Goal: Entertainment & Leisure: Consume media (video, audio)

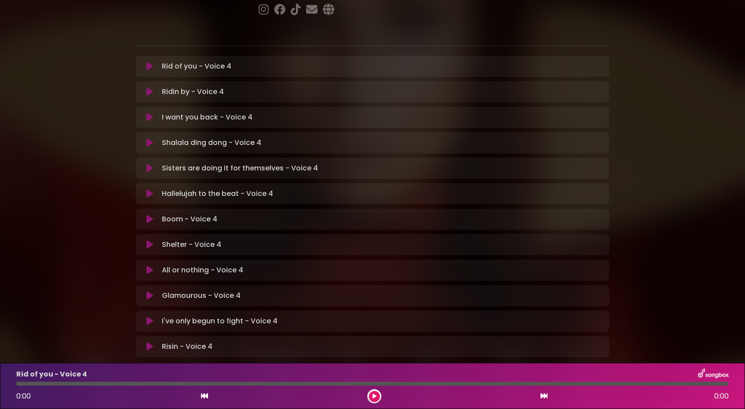
scroll to position [150, 0]
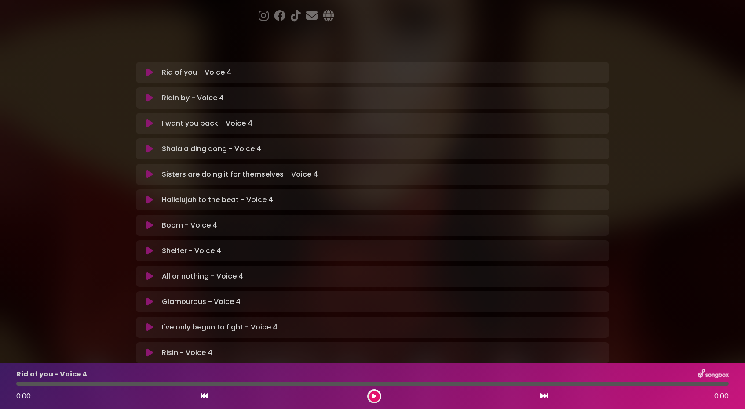
click at [152, 68] on icon at bounding box center [149, 72] width 7 height 9
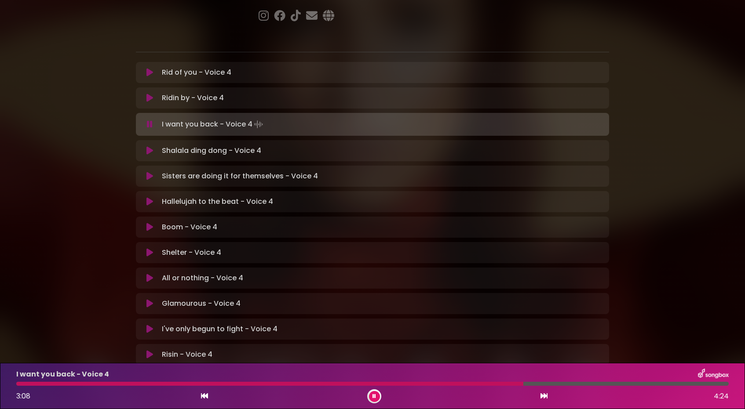
click at [442, 384] on div at bounding box center [372, 384] width 712 height 4
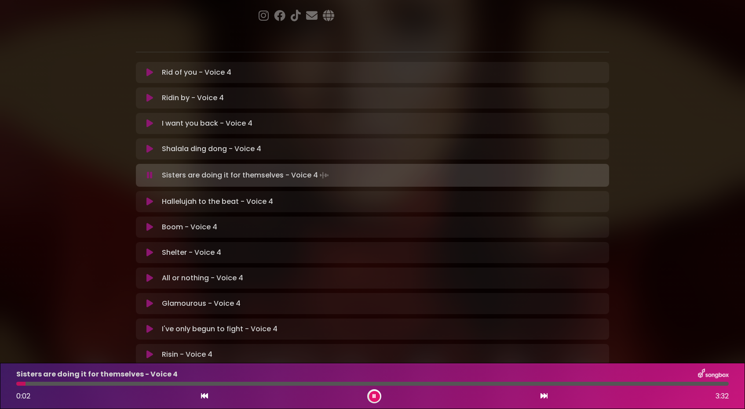
click at [376, 398] on button at bounding box center [374, 396] width 11 height 11
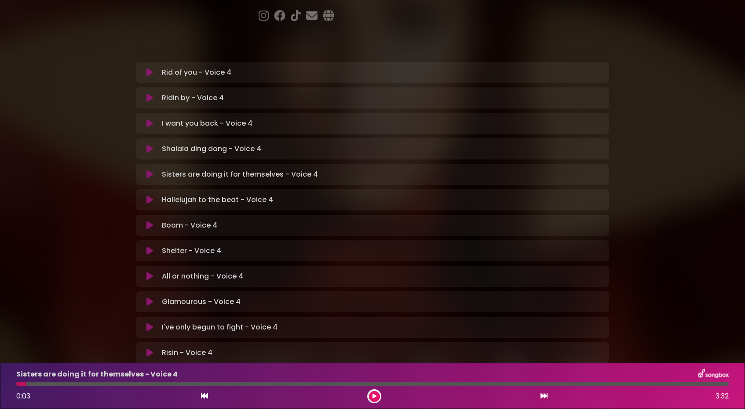
click at [376, 396] on icon at bounding box center [374, 396] width 4 height 5
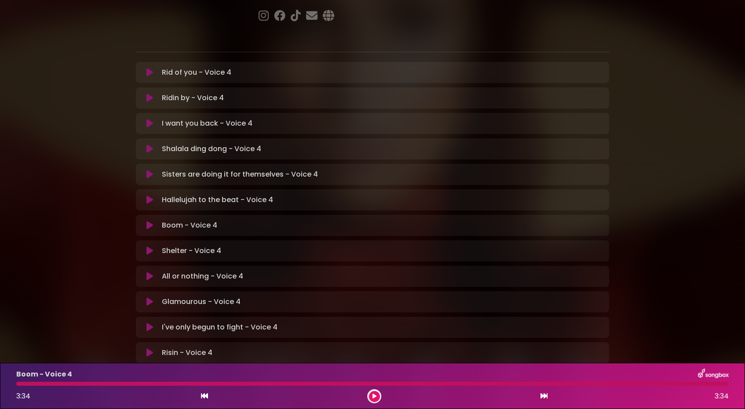
click at [149, 221] on icon at bounding box center [149, 225] width 7 height 9
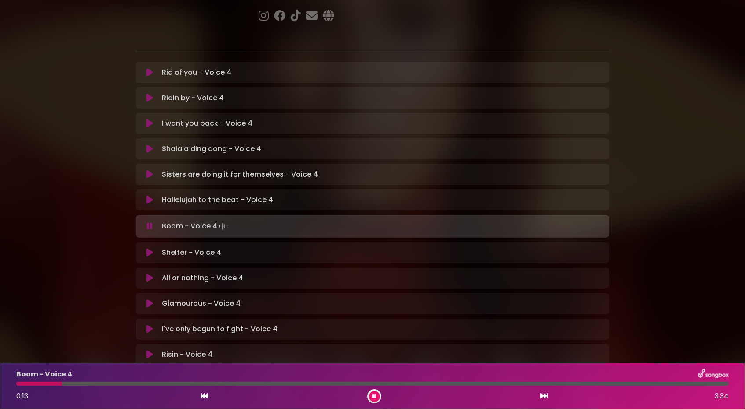
click at [181, 248] on p "Shelter - Voice 4 Loading Track..." at bounding box center [191, 253] width 59 height 11
click at [149, 248] on icon at bounding box center [149, 252] width 7 height 9
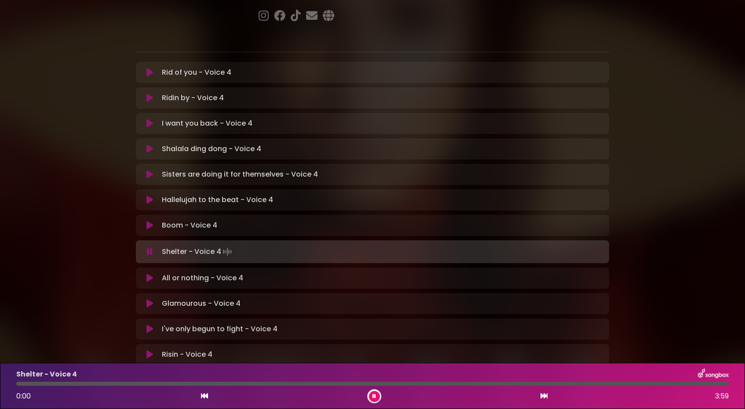
click at [149, 221] on icon at bounding box center [149, 225] width 7 height 9
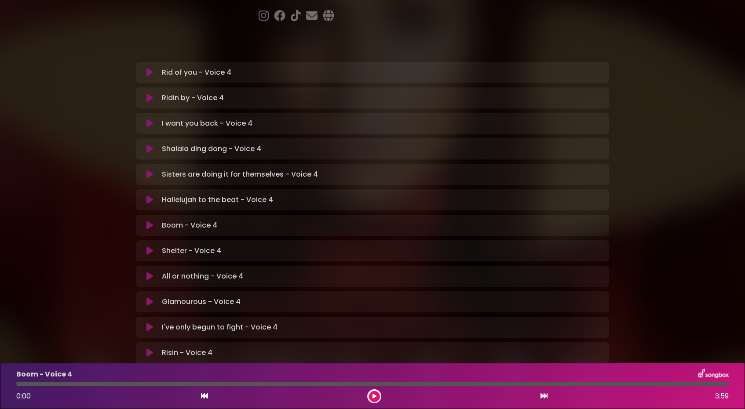
click at [148, 221] on icon at bounding box center [149, 225] width 7 height 9
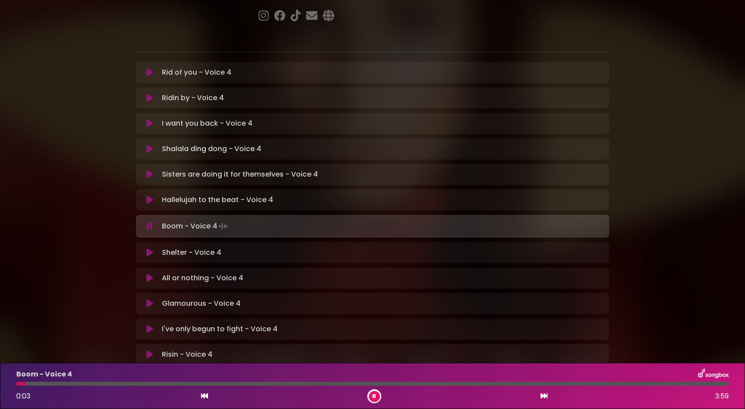
scroll to position [0, 0]
click at [147, 222] on icon at bounding box center [150, 226] width 6 height 9
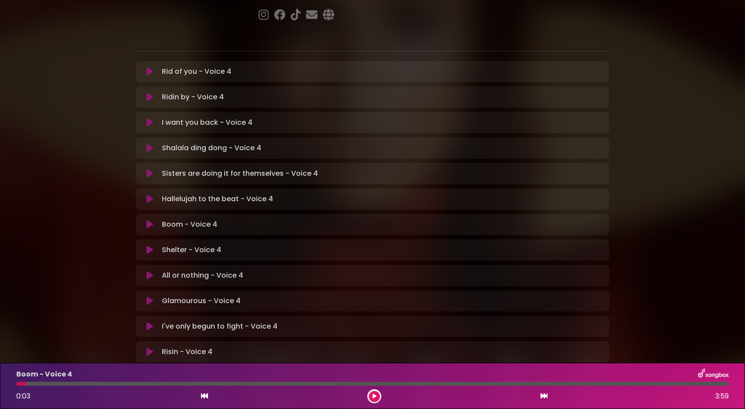
scroll to position [0, 0]
click at [147, 220] on icon at bounding box center [149, 224] width 7 height 9
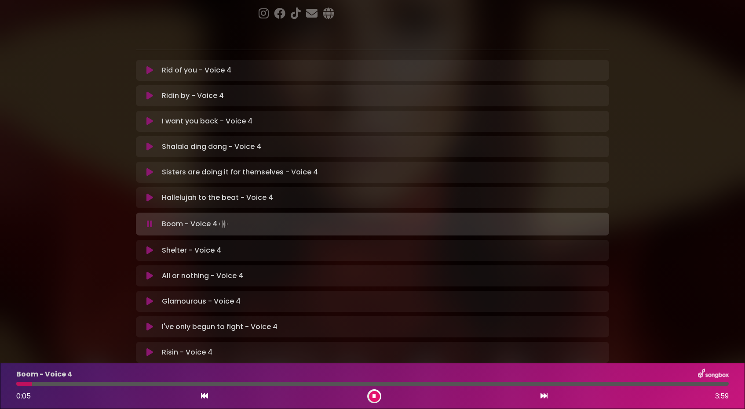
scroll to position [152, 0]
click at [151, 220] on icon at bounding box center [150, 224] width 6 height 9
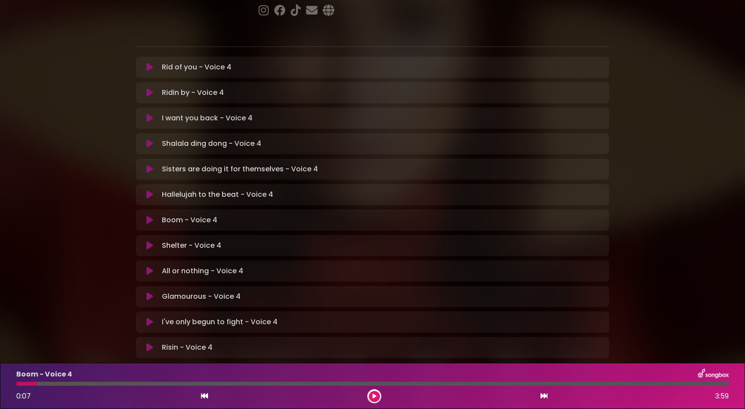
scroll to position [155, 0]
click at [282, 190] on div "Hallelujah to the beat - Voice 4 Loading Track..." at bounding box center [380, 195] width 445 height 11
click at [153, 191] on icon at bounding box center [149, 195] width 7 height 9
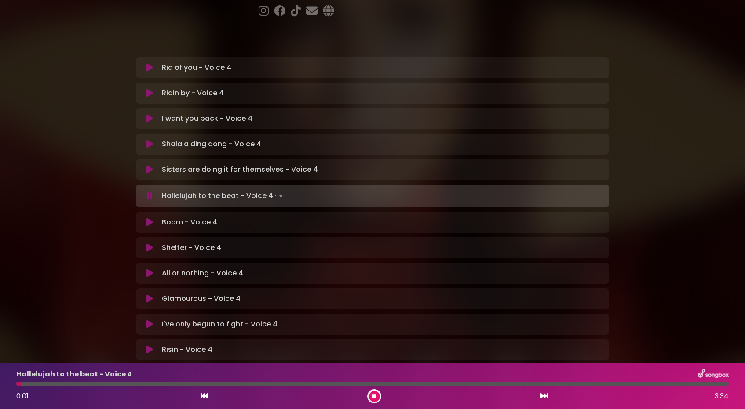
click at [150, 218] on icon at bounding box center [149, 222] width 7 height 9
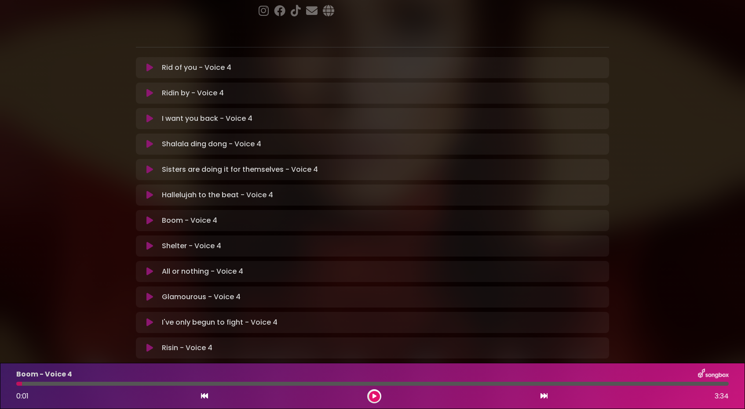
click at [150, 216] on icon at bounding box center [149, 220] width 7 height 9
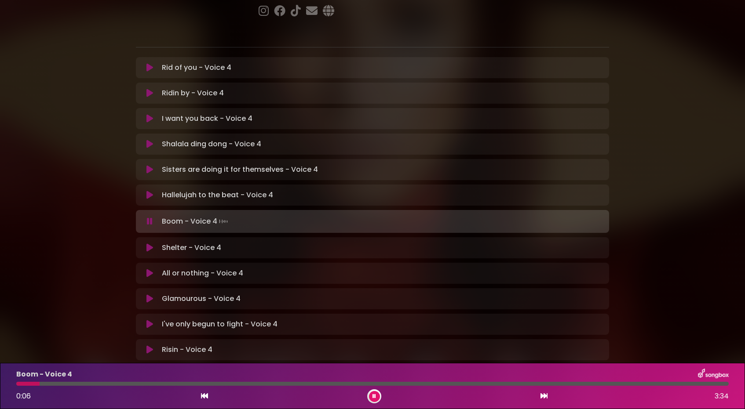
click at [150, 217] on icon at bounding box center [150, 221] width 6 height 9
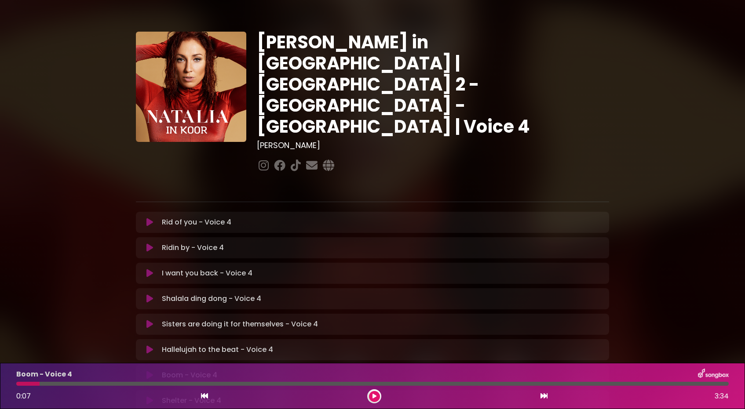
scroll to position [0, 0]
